Goal: Communication & Community: Participate in discussion

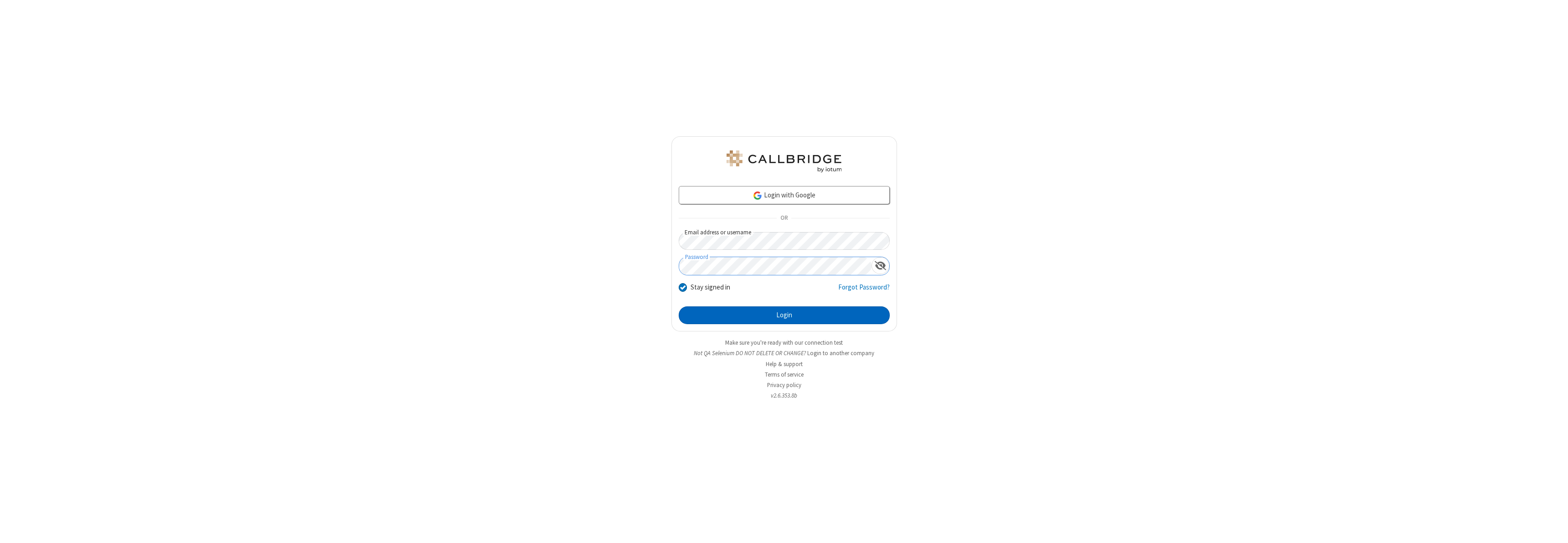
click at [784, 315] on button "Login" at bounding box center [784, 315] width 211 height 18
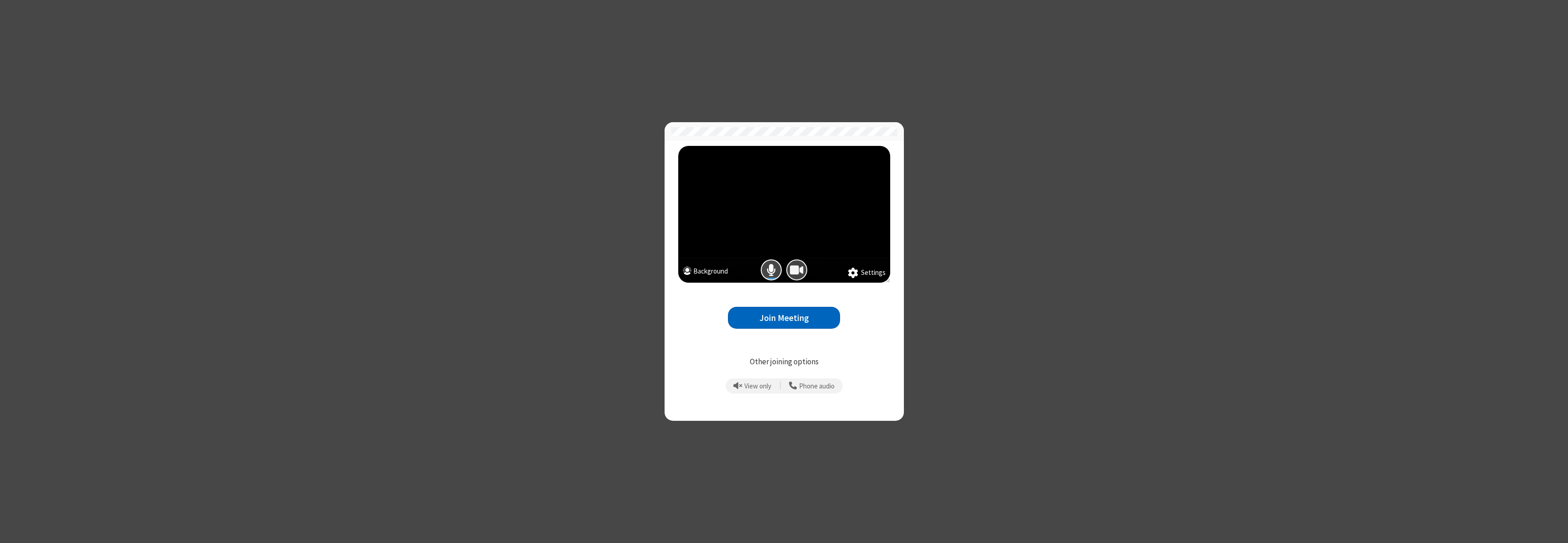
click at [796, 270] on span "Camera is on" at bounding box center [797, 270] width 14 height 13
click at [784, 318] on button "Join Meeting" at bounding box center [784, 318] width 112 height 22
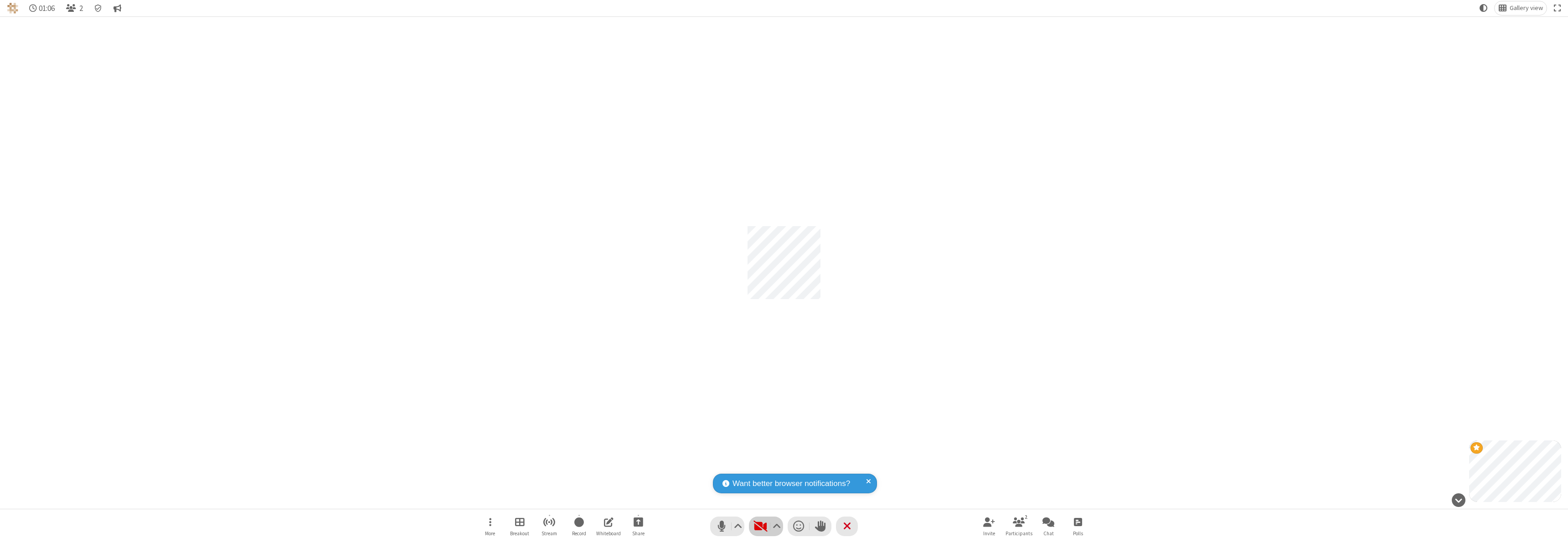
click at [766, 526] on span "Start video (⌘+Shift+V)" at bounding box center [760, 526] width 14 height 13
